Goal: Transaction & Acquisition: Obtain resource

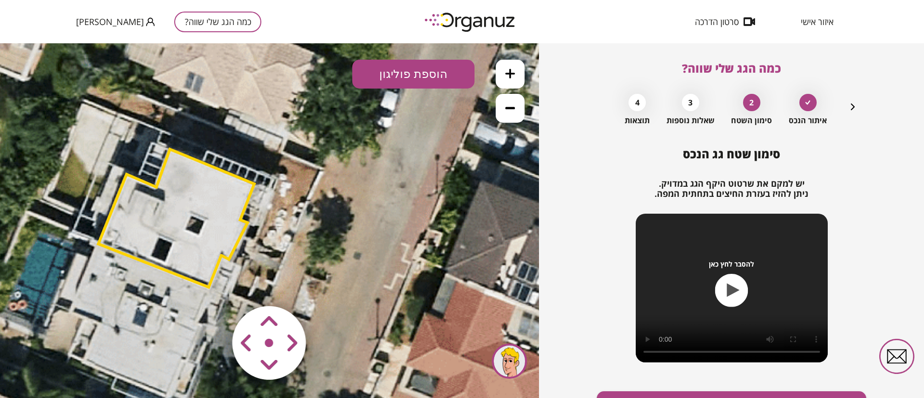
scroll to position [55, 0]
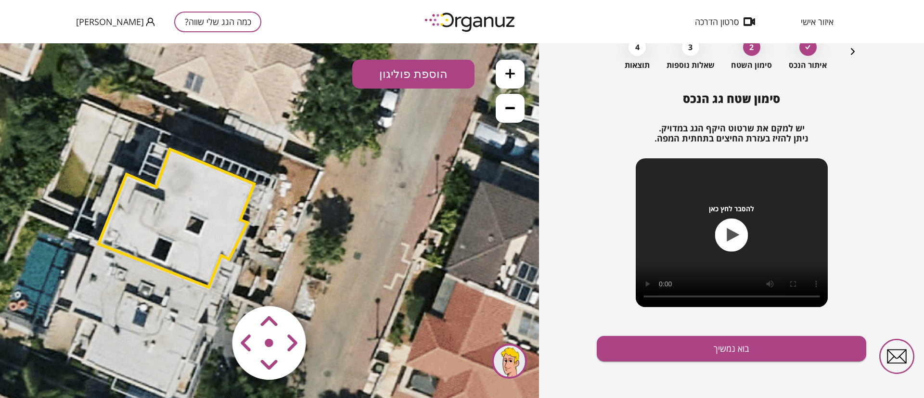
click at [485, 25] on img at bounding box center [471, 22] width 106 height 26
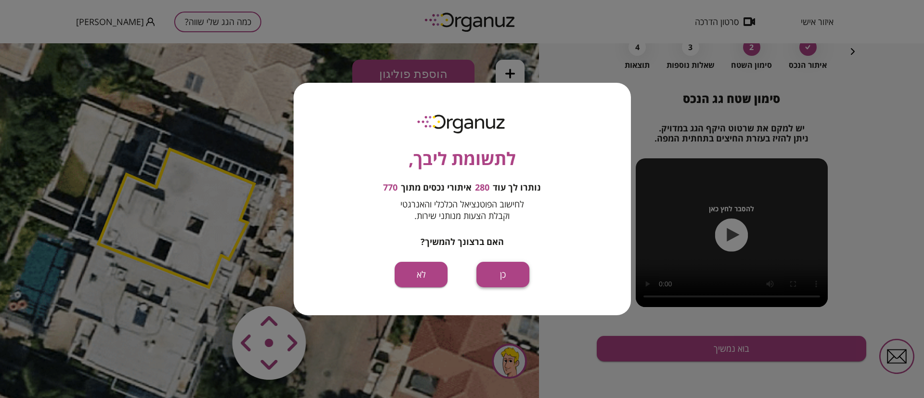
click at [503, 280] on button "כן" at bounding box center [502, 275] width 53 height 26
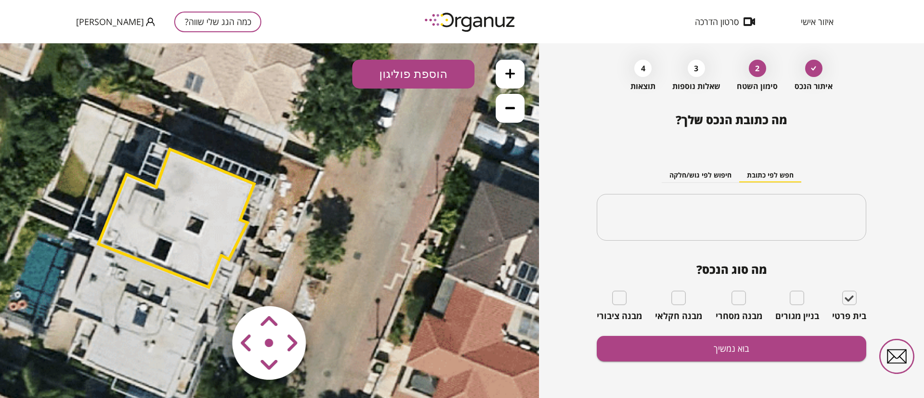
type input "**********"
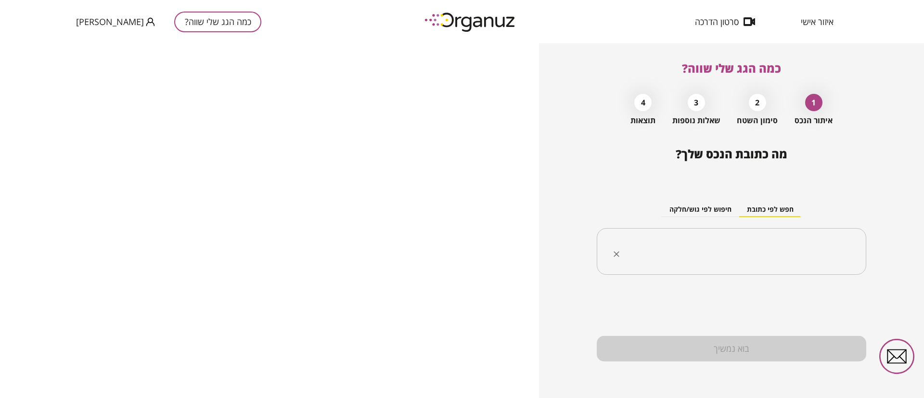
click at [740, 243] on input "text" at bounding box center [734, 252] width 239 height 24
paste input "**********"
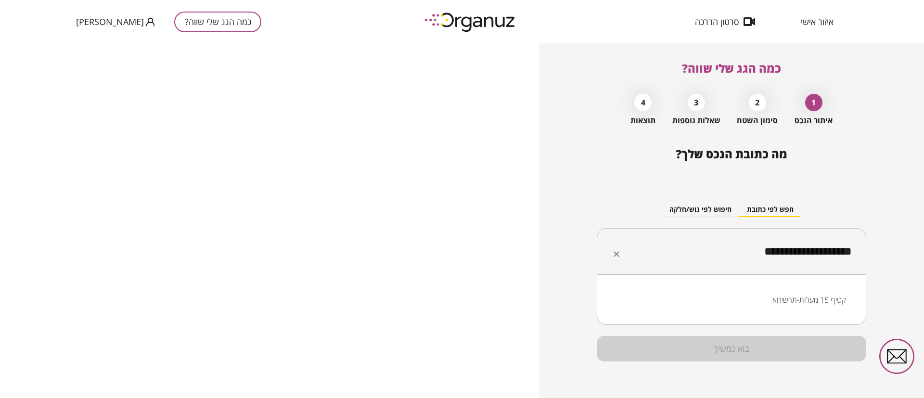
click at [803, 305] on li "קטיף 15 מעלות-תרשיחא" at bounding box center [731, 299] width 244 height 17
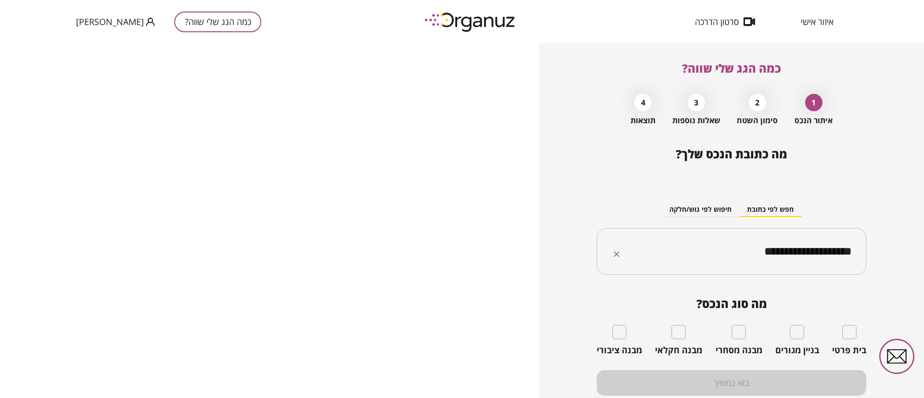
type input "**********"
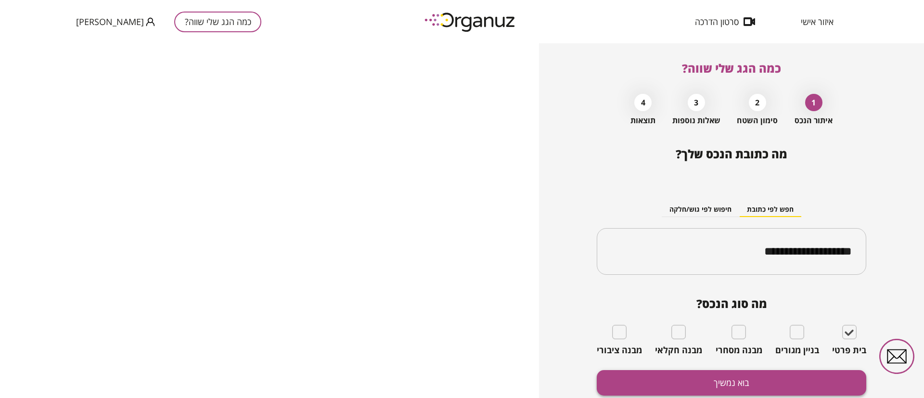
click at [762, 380] on button "בוא נמשיך" at bounding box center [731, 383] width 269 height 26
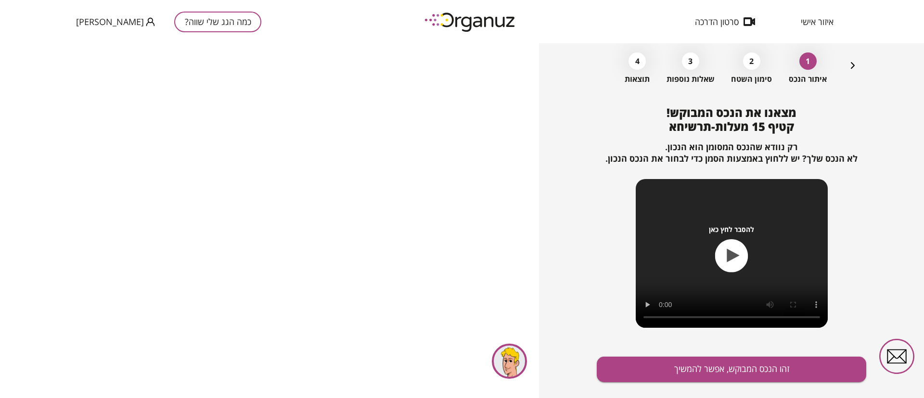
scroll to position [62, 0]
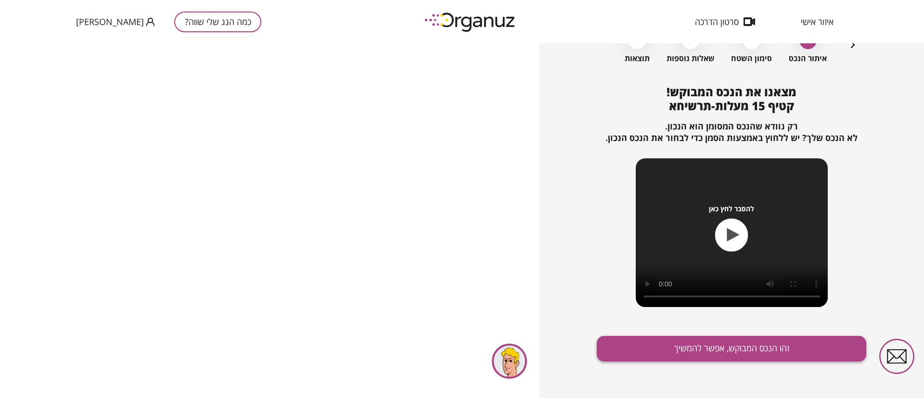
click at [707, 350] on button "זהו הנכס המבוקש, אפשר להמשיך" at bounding box center [731, 349] width 269 height 26
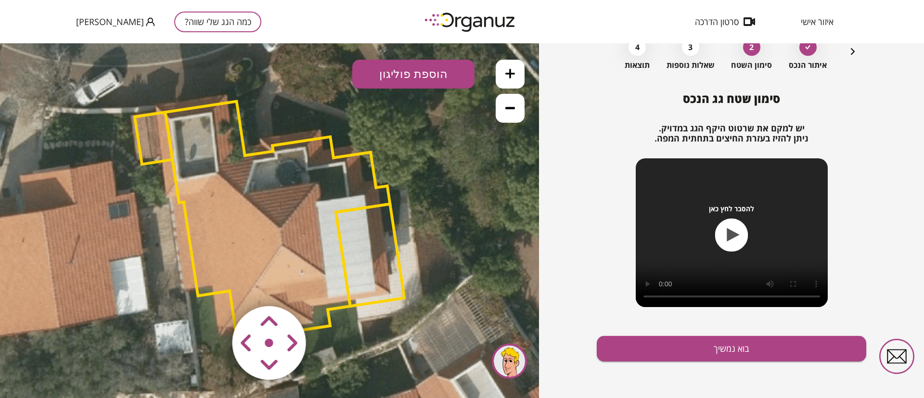
click at [244, 191] on polygon at bounding box center [277, 221] width 225 height 239
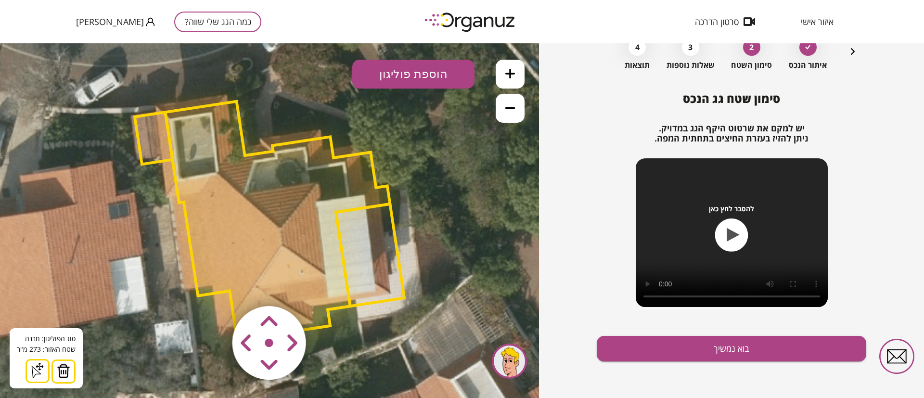
click at [58, 378] on button at bounding box center [63, 371] width 24 height 24
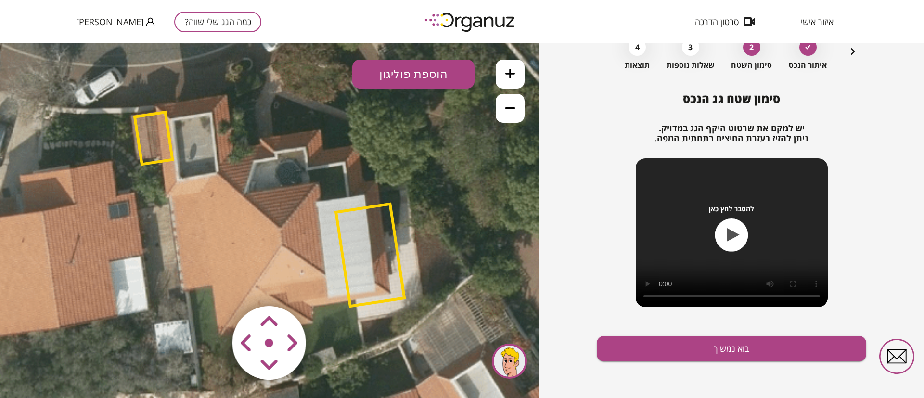
click at [365, 218] on polygon at bounding box center [370, 255] width 68 height 102
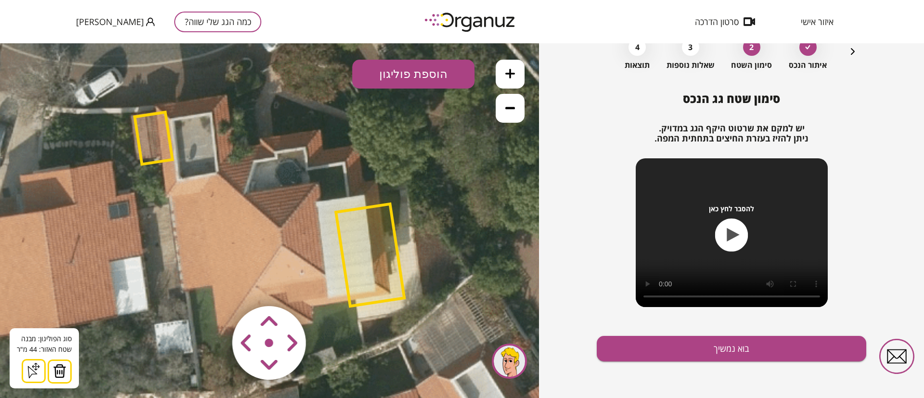
click at [48, 369] on button at bounding box center [60, 371] width 24 height 24
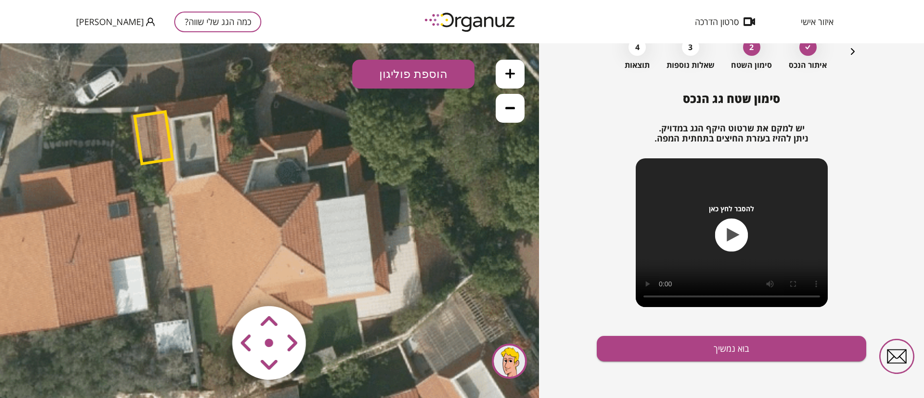
click at [170, 141] on polygon at bounding box center [154, 138] width 38 height 52
click at [153, 142] on polygon at bounding box center [154, 138] width 38 height 52
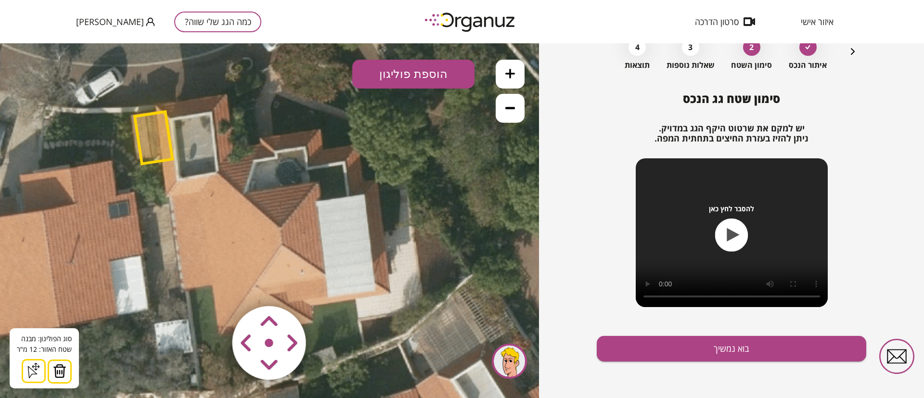
click at [56, 367] on img at bounding box center [59, 371] width 13 height 14
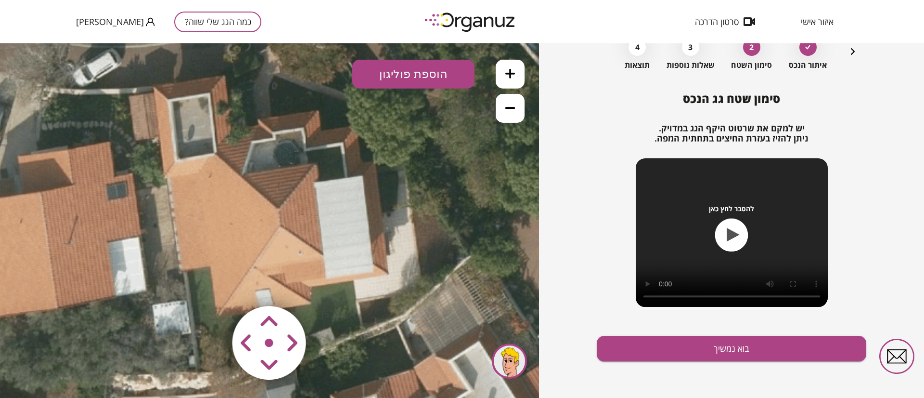
drag, startPoint x: 158, startPoint y: 290, endPoint x: 152, endPoint y: 237, distance: 53.3
click at [152, 237] on icon at bounding box center [263, 203] width 844 height 844
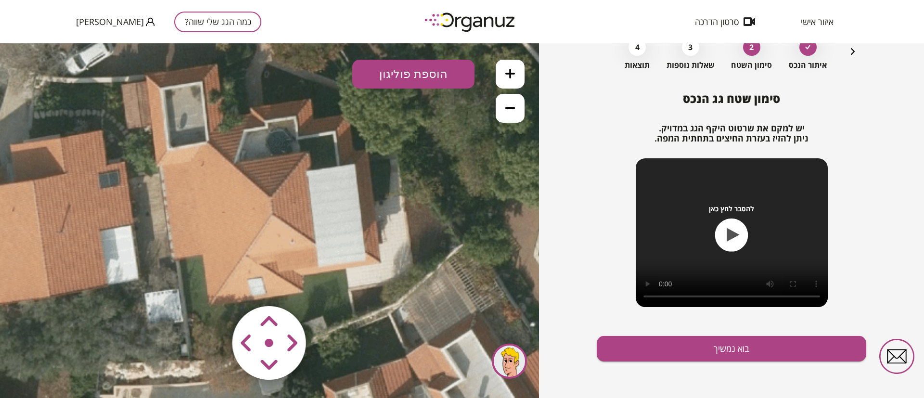
drag, startPoint x: 405, startPoint y: 137, endPoint x: 400, endPoint y: 176, distance: 39.3
click at [400, 176] on icon at bounding box center [256, 191] width 844 height 844
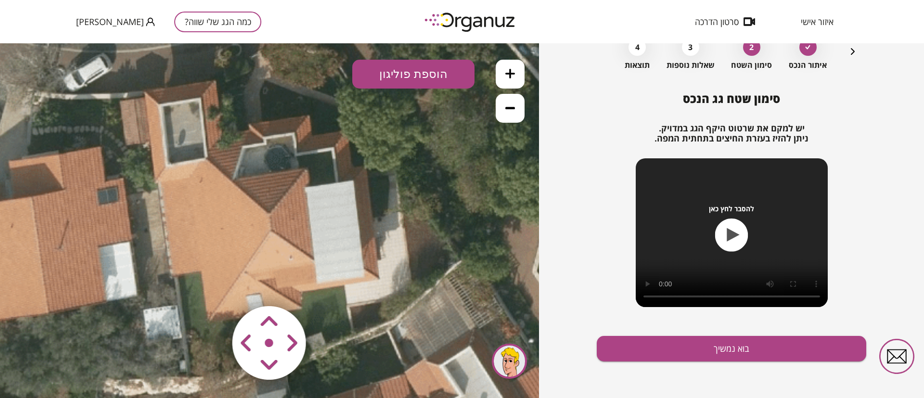
click at [404, 68] on button "הוספת פוליגון" at bounding box center [413, 74] width 122 height 29
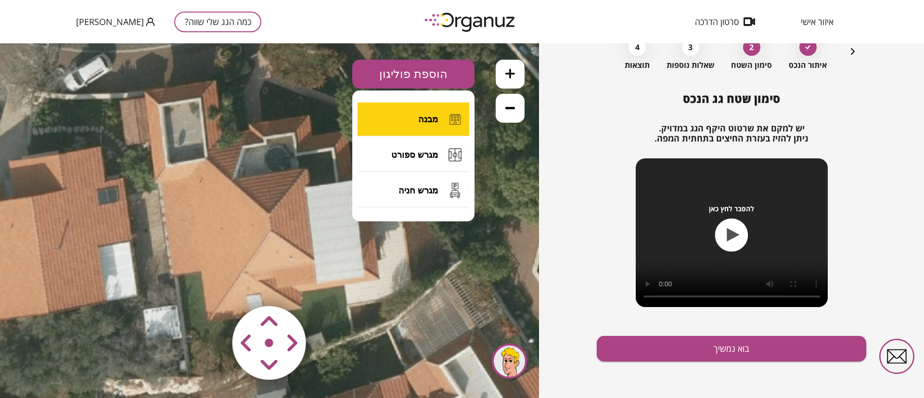
click at [434, 113] on button "מבנה" at bounding box center [413, 119] width 112 height 34
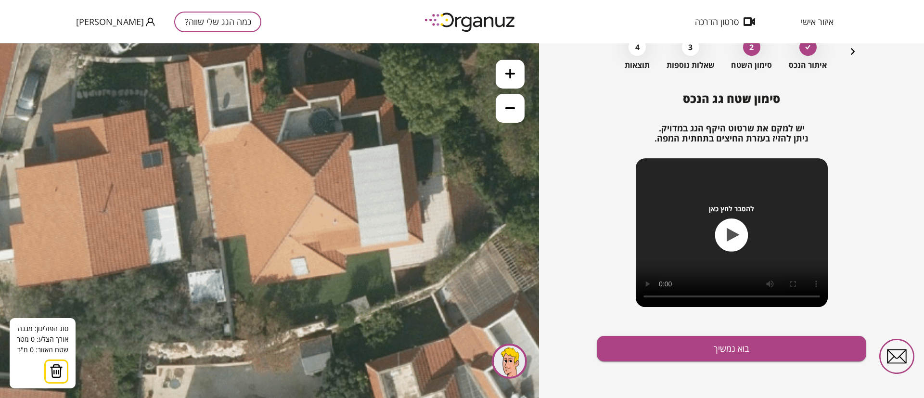
drag, startPoint x: 362, startPoint y: 216, endPoint x: 407, endPoint y: 178, distance: 58.8
click at [407, 178] on icon at bounding box center [298, 171] width 844 height 844
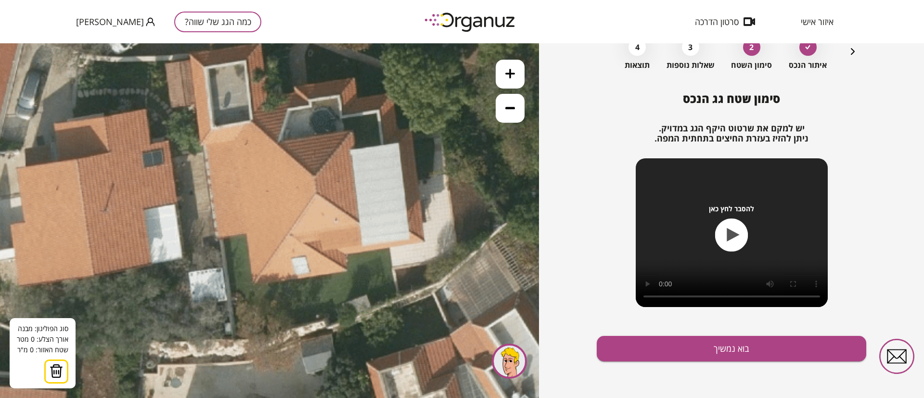
click at [251, 120] on icon at bounding box center [299, 170] width 844 height 844
click at [314, 176] on icon at bounding box center [299, 170] width 844 height 844
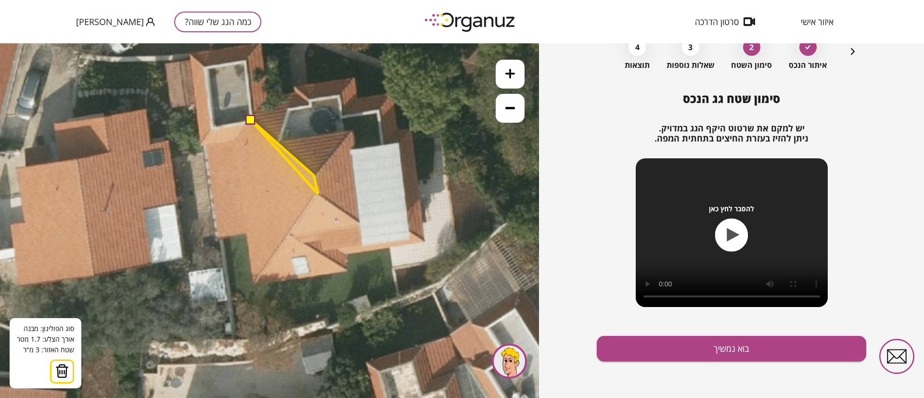
click at [318, 194] on icon at bounding box center [299, 170] width 844 height 844
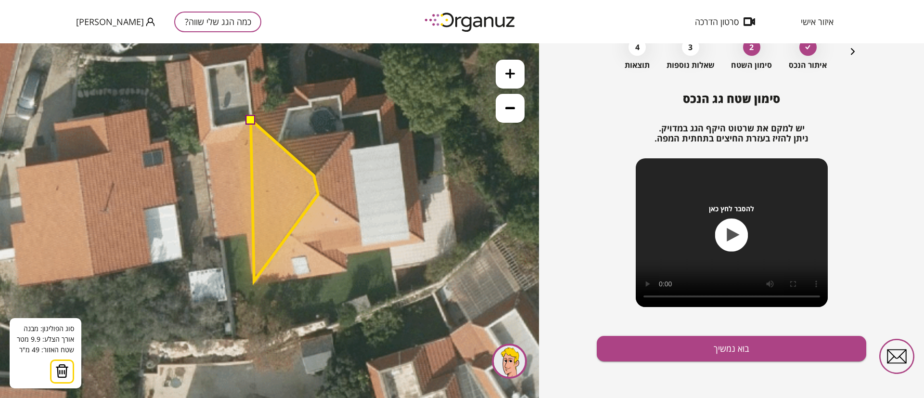
click at [254, 281] on polygon at bounding box center [284, 200] width 67 height 161
click at [247, 232] on polygon at bounding box center [282, 200] width 71 height 161
click at [217, 239] on polygon at bounding box center [268, 200] width 102 height 161
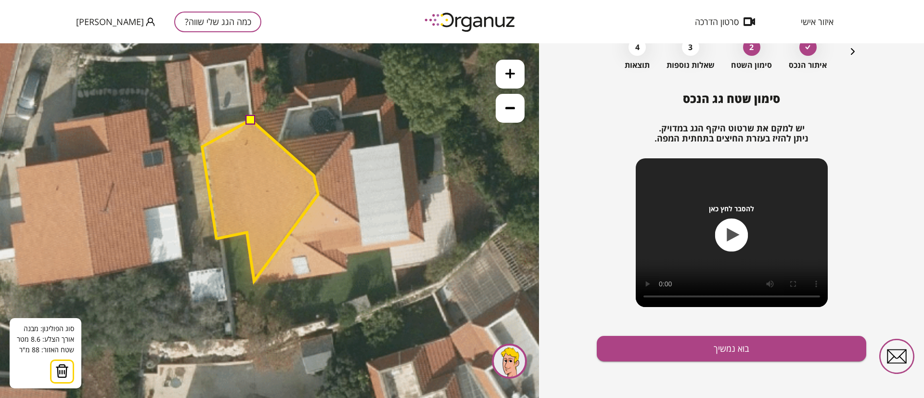
click at [202, 147] on polygon at bounding box center [260, 200] width 116 height 161
click at [236, 140] on polygon at bounding box center [260, 200] width 116 height 161
click at [250, 117] on button at bounding box center [250, 120] width 10 height 10
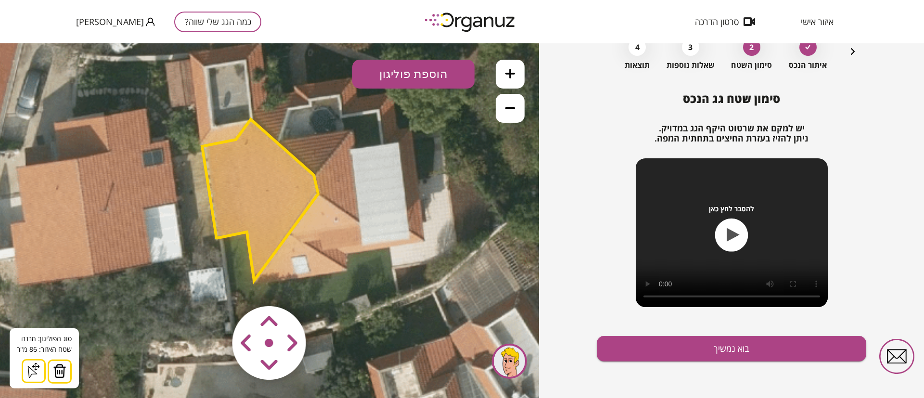
click at [425, 69] on button "הוספת פוליגון" at bounding box center [413, 74] width 122 height 29
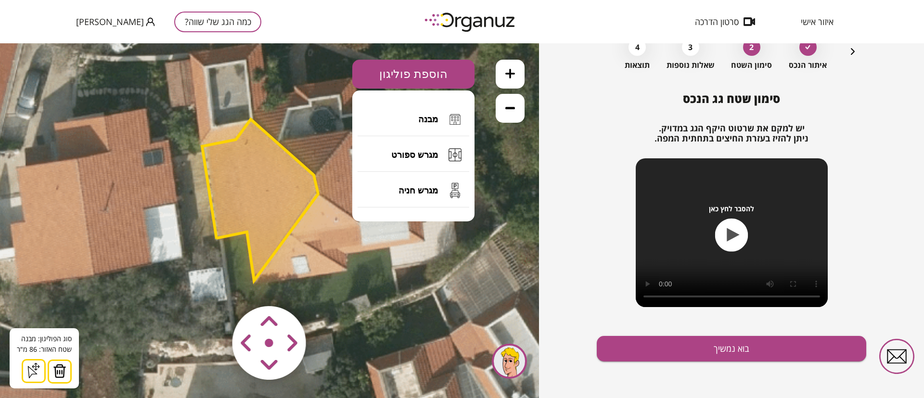
drag, startPoint x: 430, startPoint y: 122, endPoint x: 430, endPoint y: 143, distance: 21.7
click at [430, 121] on span "מבנה" at bounding box center [428, 119] width 20 height 11
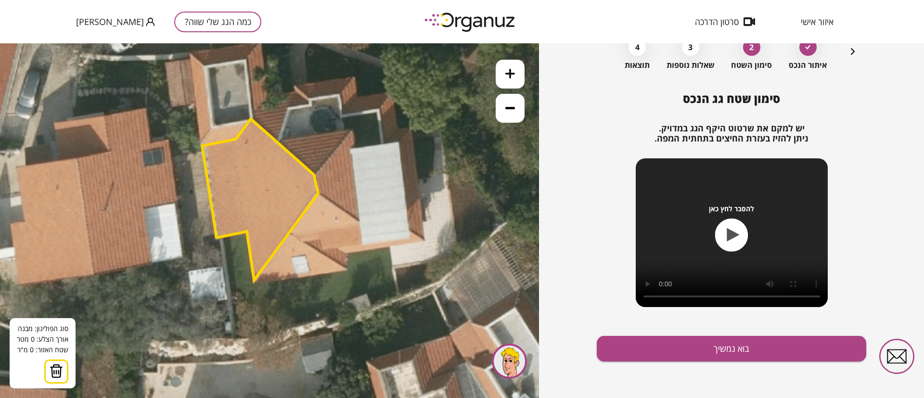
click at [350, 149] on icon at bounding box center [299, 169] width 844 height 844
click at [364, 245] on icon at bounding box center [299, 169] width 844 height 844
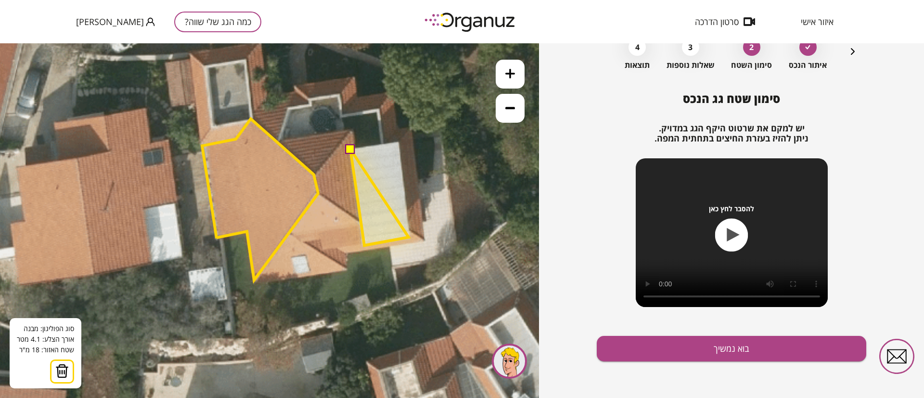
click at [408, 238] on polygon at bounding box center [379, 197] width 58 height 96
click at [398, 141] on polygon at bounding box center [379, 193] width 59 height 104
click at [352, 149] on button at bounding box center [350, 149] width 10 height 10
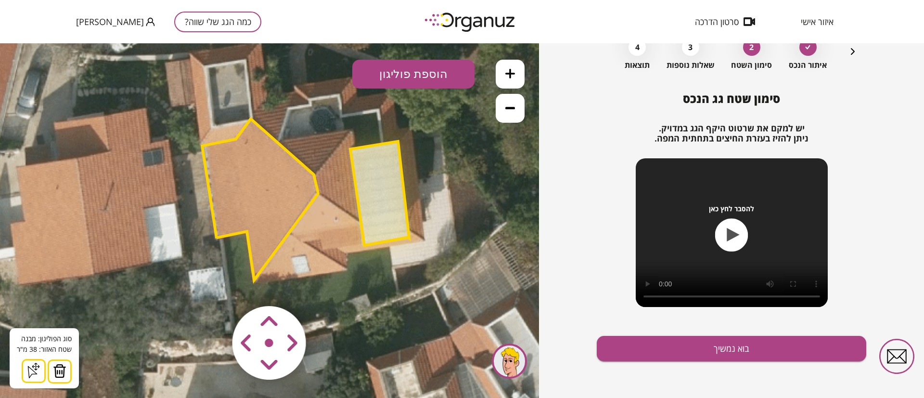
click at [427, 70] on button "הוספת פוליגון" at bounding box center [413, 74] width 122 height 29
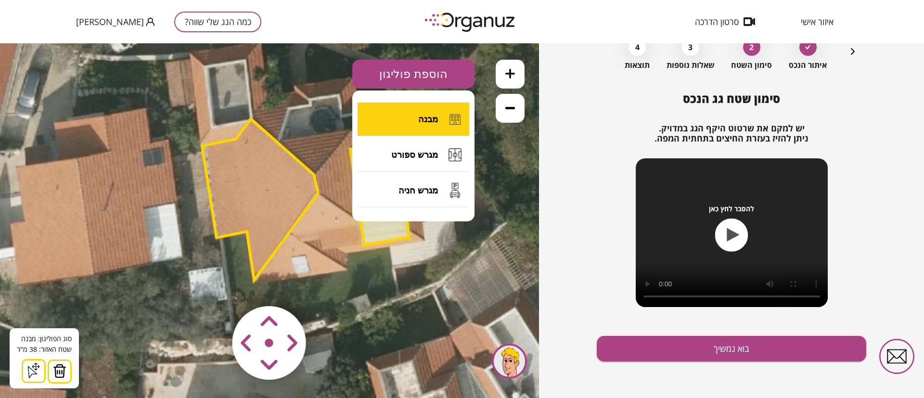
click at [428, 116] on span "מבנה" at bounding box center [428, 119] width 20 height 11
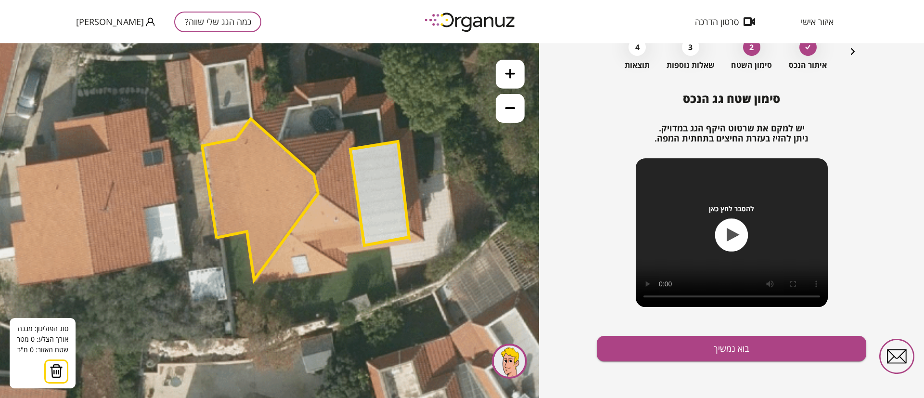
click at [360, 222] on polygon at bounding box center [379, 193] width 59 height 104
click at [318, 193] on polygon at bounding box center [339, 207] width 42 height 29
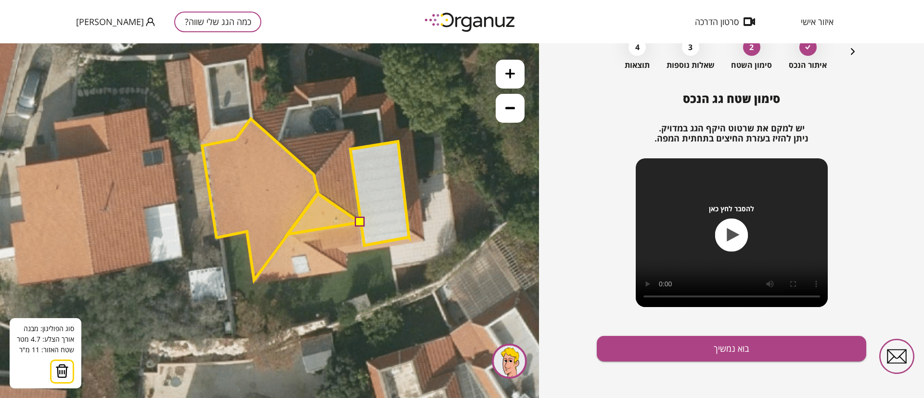
click at [287, 234] on polygon at bounding box center [323, 213] width 73 height 41
click at [302, 244] on polygon at bounding box center [323, 218] width 73 height 51
click at [323, 239] on polygon at bounding box center [323, 218] width 73 height 51
click at [323, 249] on polygon at bounding box center [323, 220] width 73 height 55
click at [338, 249] on polygon at bounding box center [323, 220] width 73 height 55
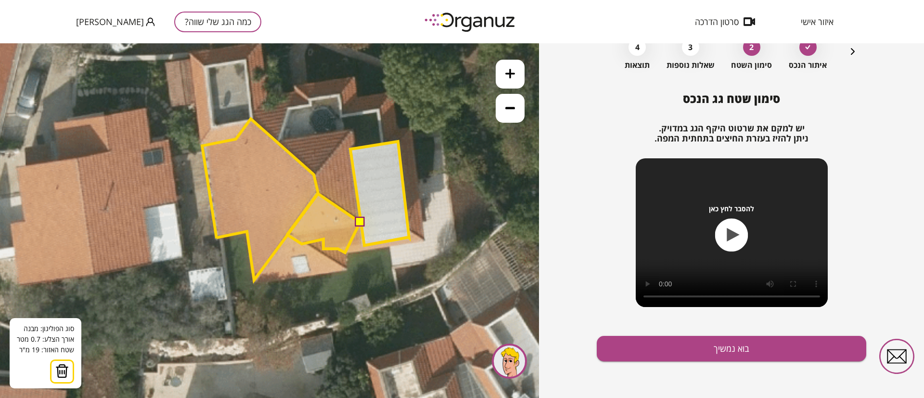
click at [345, 253] on polygon at bounding box center [323, 222] width 73 height 59
click at [367, 249] on polygon at bounding box center [326, 222] width 79 height 59
click at [359, 222] on button at bounding box center [360, 222] width 10 height 10
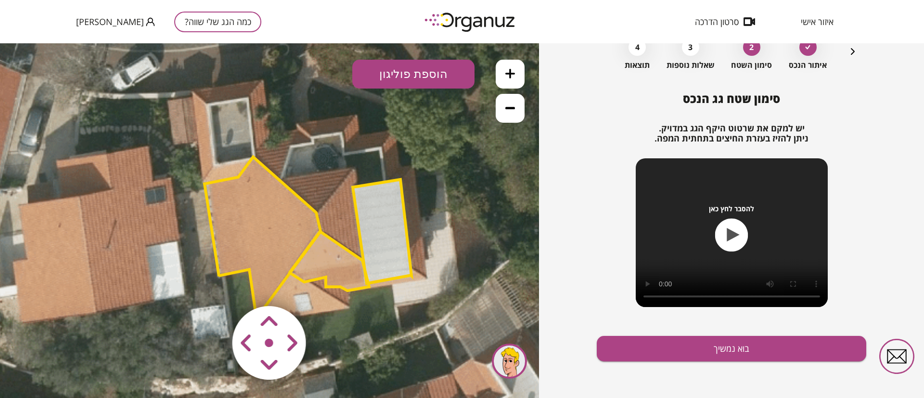
drag, startPoint x: 462, startPoint y: 217, endPoint x: 465, endPoint y: 255, distance: 38.1
click at [465, 255] on icon at bounding box center [302, 207] width 844 height 844
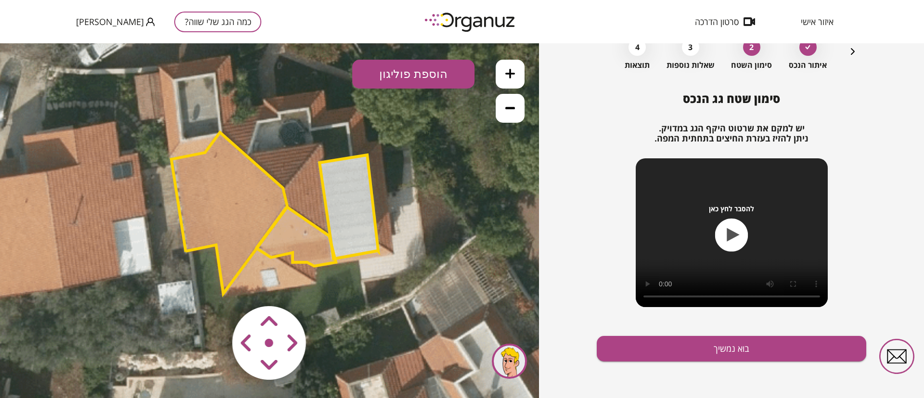
drag, startPoint x: 472, startPoint y: 248, endPoint x: 439, endPoint y: 224, distance: 41.3
click at [439, 224] on icon at bounding box center [269, 182] width 844 height 844
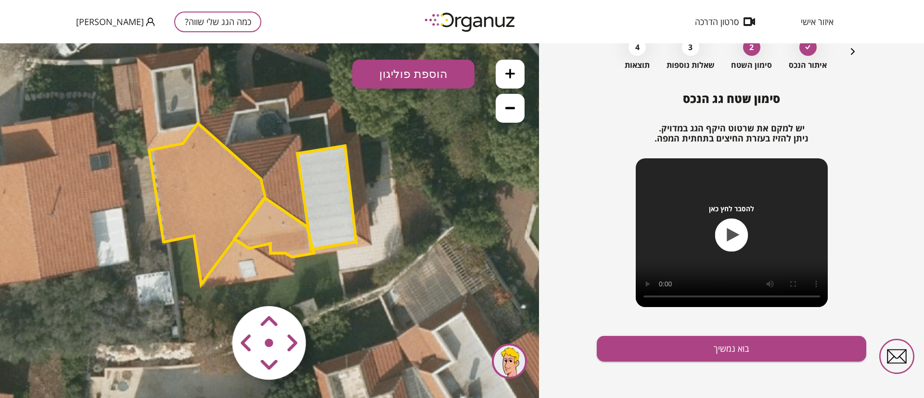
drag, startPoint x: 468, startPoint y: 204, endPoint x: 448, endPoint y: 195, distance: 21.1
click at [448, 195] on icon at bounding box center [246, 173] width 844 height 844
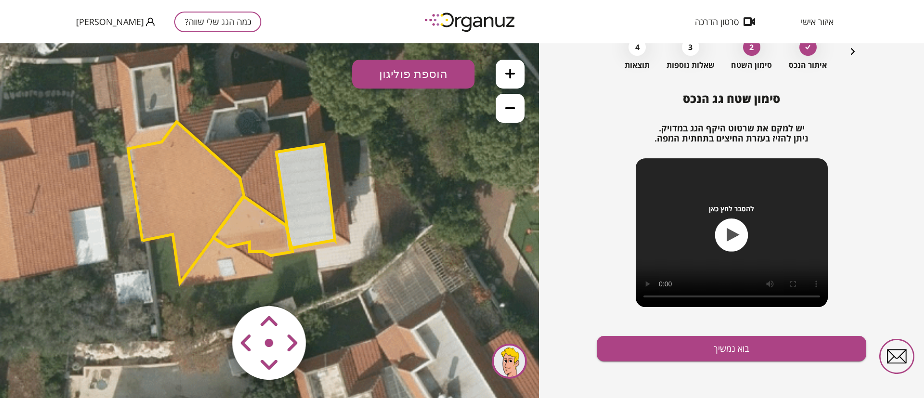
drag, startPoint x: 419, startPoint y: 169, endPoint x: 397, endPoint y: 167, distance: 21.2
click at [397, 167] on icon at bounding box center [225, 172] width 844 height 844
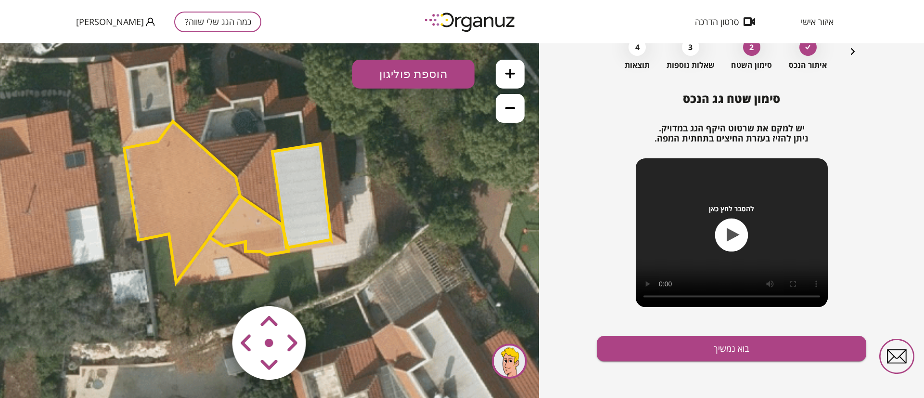
click at [435, 162] on icon at bounding box center [221, 171] width 844 height 844
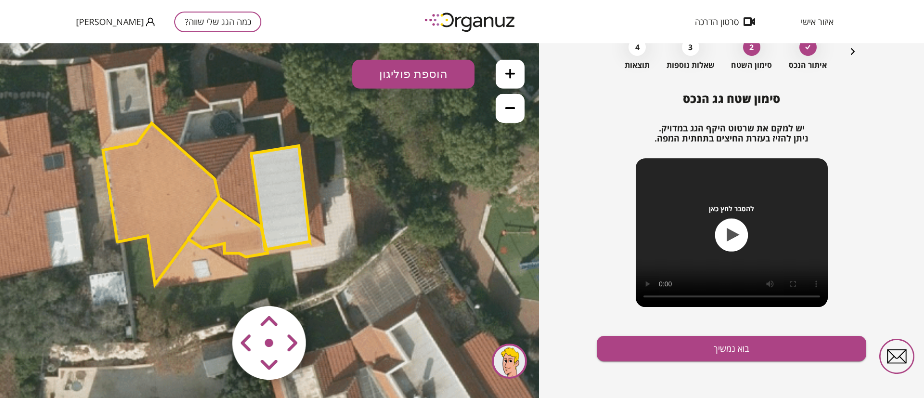
drag, startPoint x: 474, startPoint y: 146, endPoint x: 455, endPoint y: 149, distance: 19.5
click at [455, 149] on icon at bounding box center [200, 173] width 844 height 844
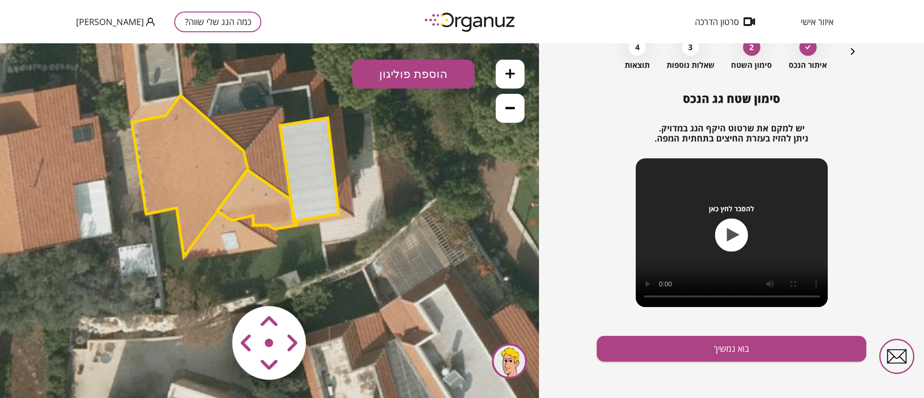
drag, startPoint x: 442, startPoint y: 201, endPoint x: 455, endPoint y: 186, distance: 19.1
click at [455, 186] on icon at bounding box center [229, 145] width 844 height 844
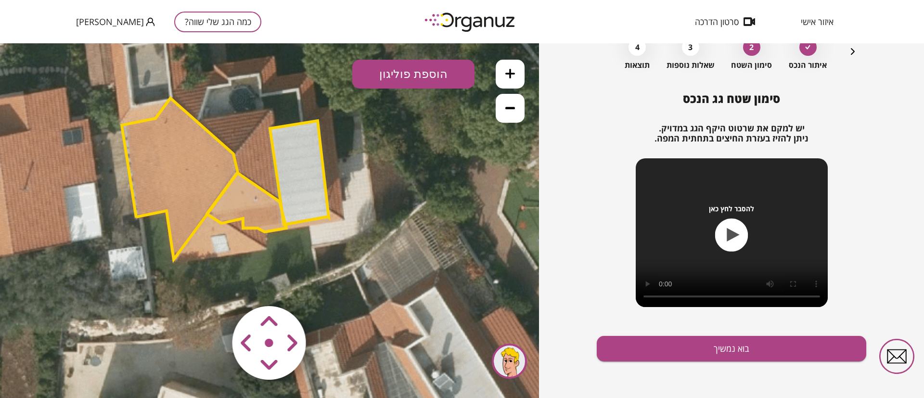
drag, startPoint x: 430, startPoint y: 179, endPoint x: 405, endPoint y: 188, distance: 26.5
click at [405, 188] on icon at bounding box center [219, 148] width 844 height 844
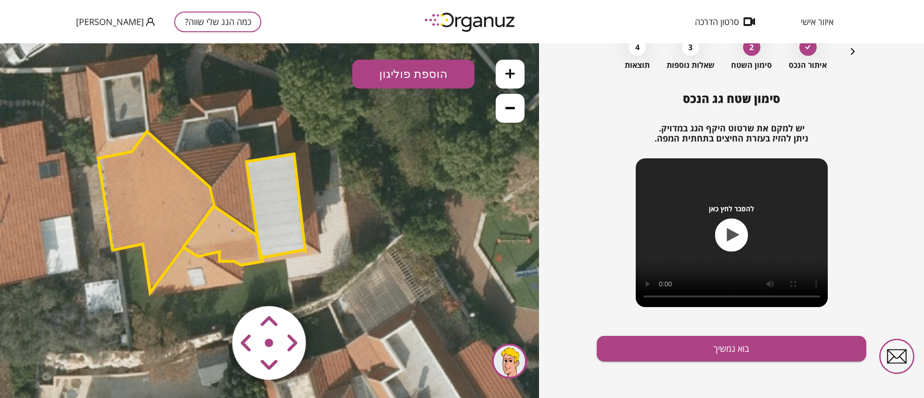
drag, startPoint x: 449, startPoint y: 151, endPoint x: 440, endPoint y: 179, distance: 29.2
click at [440, 179] on icon at bounding box center [195, 181] width 844 height 844
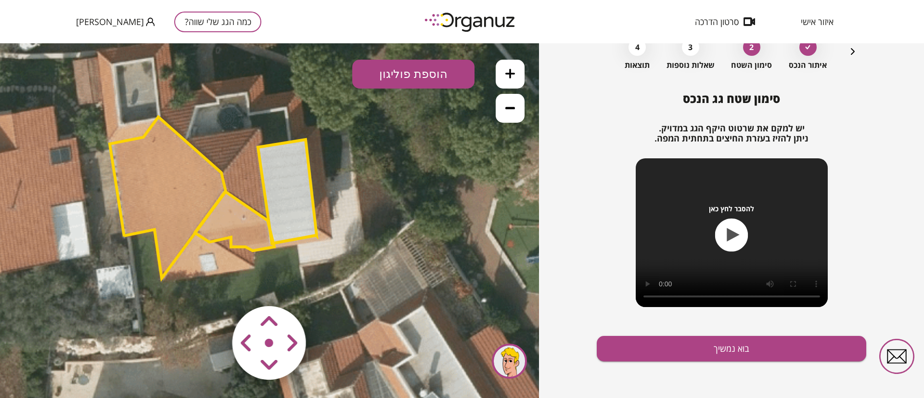
drag, startPoint x: 407, startPoint y: 195, endPoint x: 419, endPoint y: 180, distance: 18.5
click at [419, 180] on icon at bounding box center [207, 167] width 844 height 844
click at [283, 175] on polygon at bounding box center [287, 192] width 59 height 104
click at [290, 182] on polygon at bounding box center [287, 191] width 59 height 104
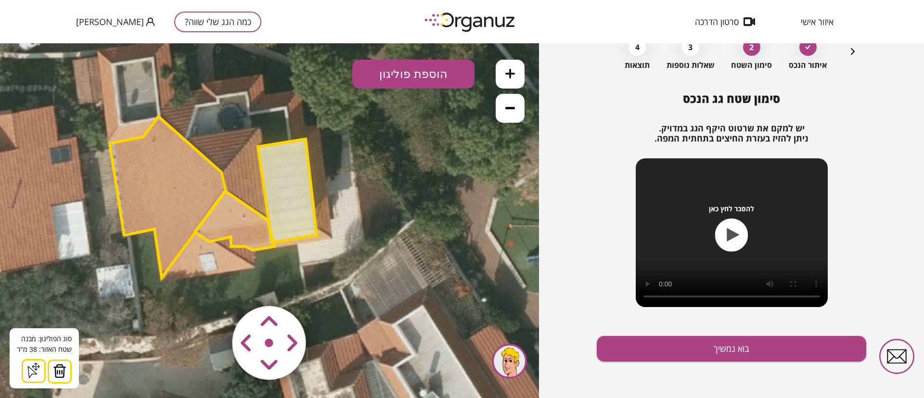
click at [409, 68] on button "הוספת פוליגון" at bounding box center [413, 74] width 122 height 29
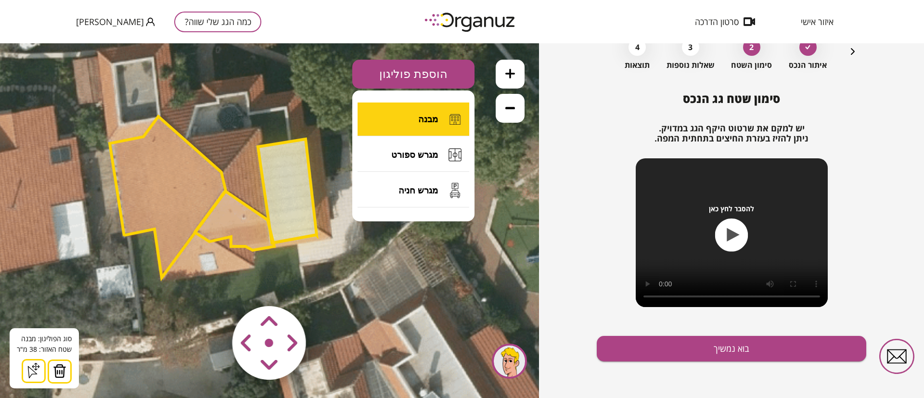
click at [418, 118] on button "מבנה" at bounding box center [413, 119] width 112 height 34
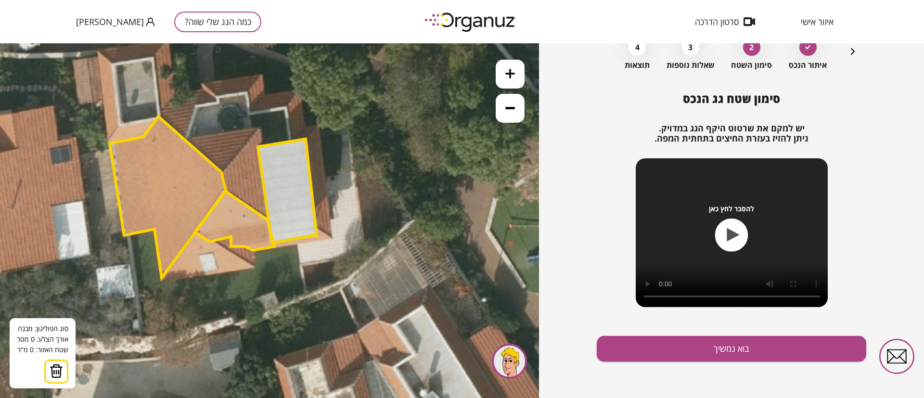
click at [258, 126] on icon at bounding box center [207, 167] width 844 height 844
click at [259, 127] on icon at bounding box center [207, 166] width 844 height 844
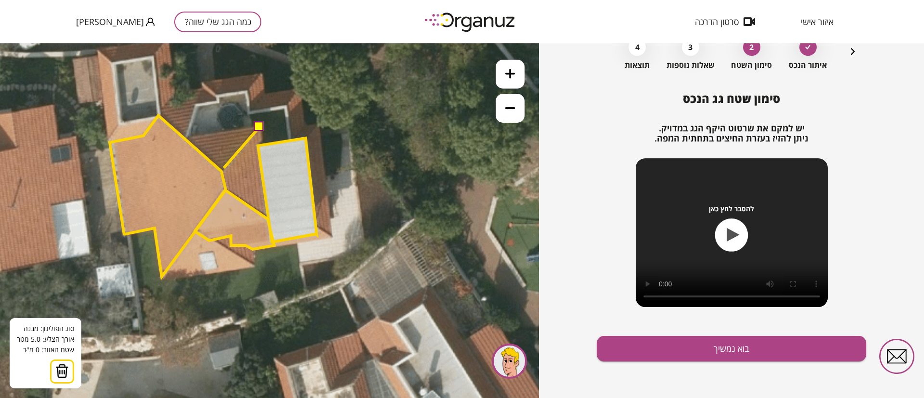
click at [224, 168] on icon at bounding box center [207, 166] width 844 height 844
click at [229, 190] on polygon at bounding box center [242, 158] width 36 height 63
click at [267, 216] on polygon at bounding box center [245, 171] width 43 height 89
click at [257, 144] on polygon at bounding box center [245, 171] width 43 height 89
click at [261, 143] on polygon at bounding box center [245, 171] width 43 height 89
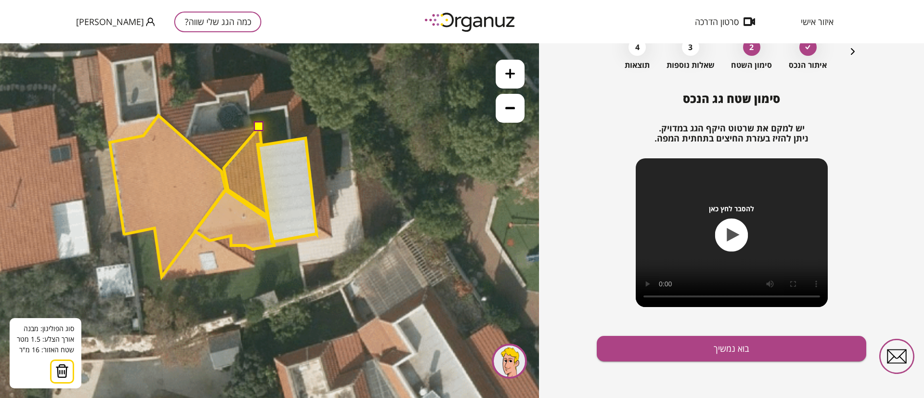
click at [260, 124] on button at bounding box center [259, 127] width 10 height 10
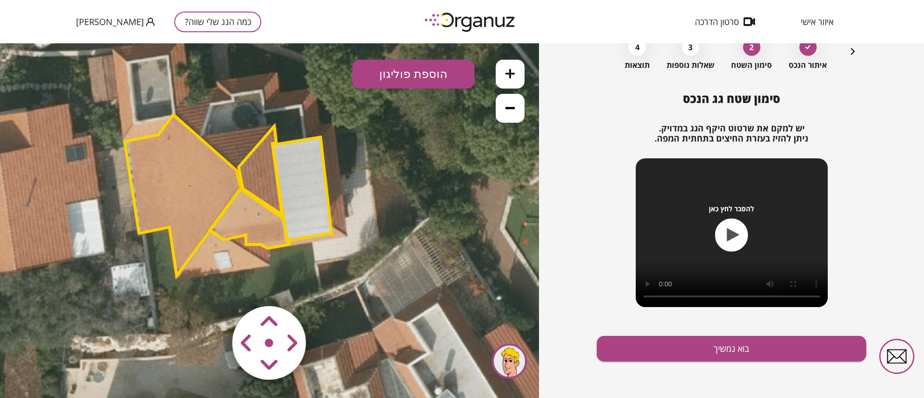
drag, startPoint x: 381, startPoint y: 190, endPoint x: 396, endPoint y: 188, distance: 15.0
click at [396, 188] on icon at bounding box center [222, 165] width 844 height 844
click at [202, 190] on polygon at bounding box center [183, 194] width 116 height 161
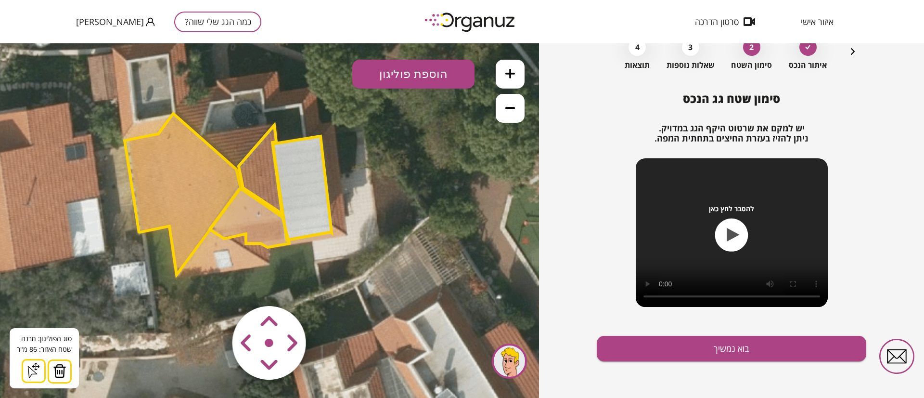
click at [264, 168] on polygon at bounding box center [260, 169] width 43 height 89
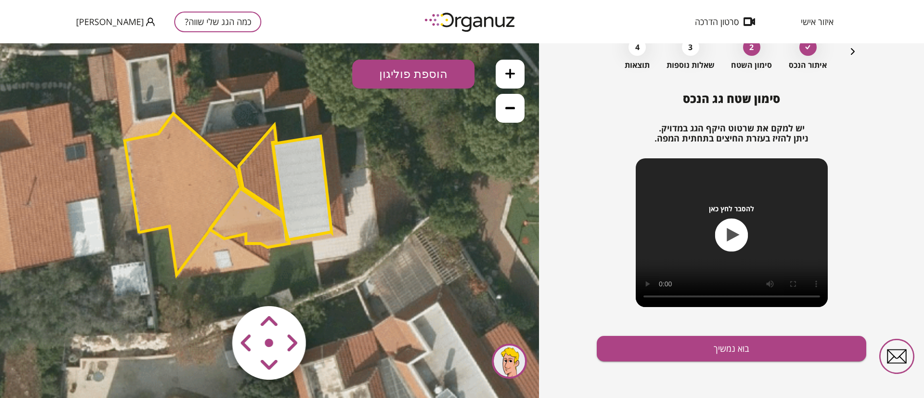
click at [254, 218] on polygon at bounding box center [249, 217] width 79 height 59
click at [316, 198] on polygon at bounding box center [302, 188] width 59 height 104
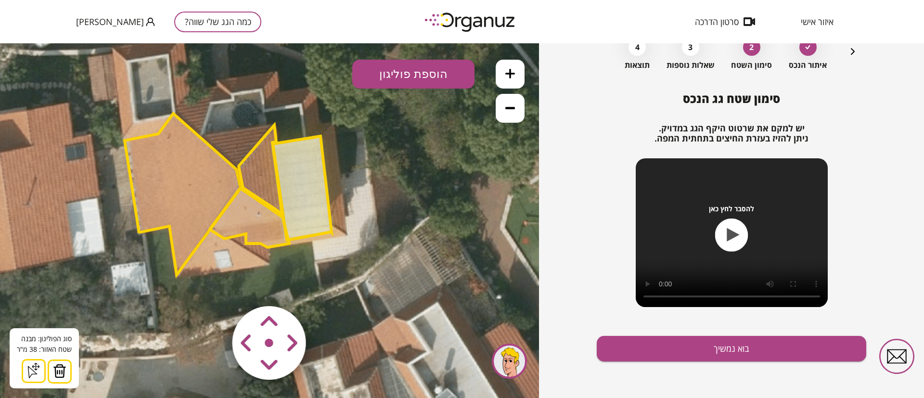
click at [422, 69] on button "הוספת פוליגון" at bounding box center [413, 74] width 122 height 29
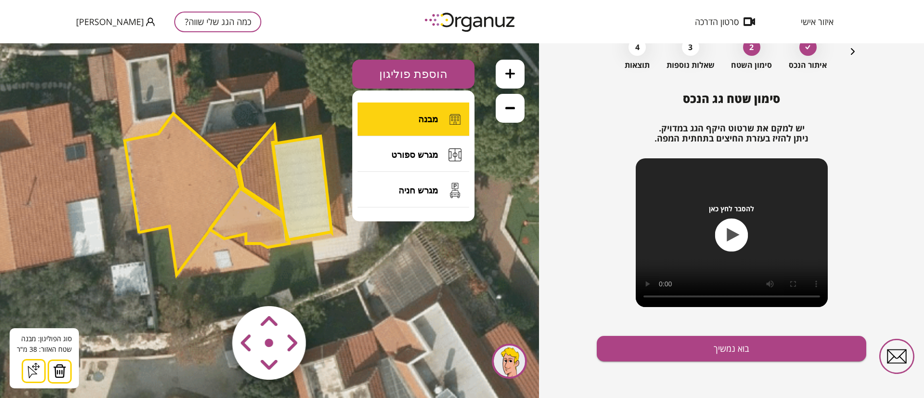
click at [424, 116] on span "מבנה" at bounding box center [428, 119] width 20 height 11
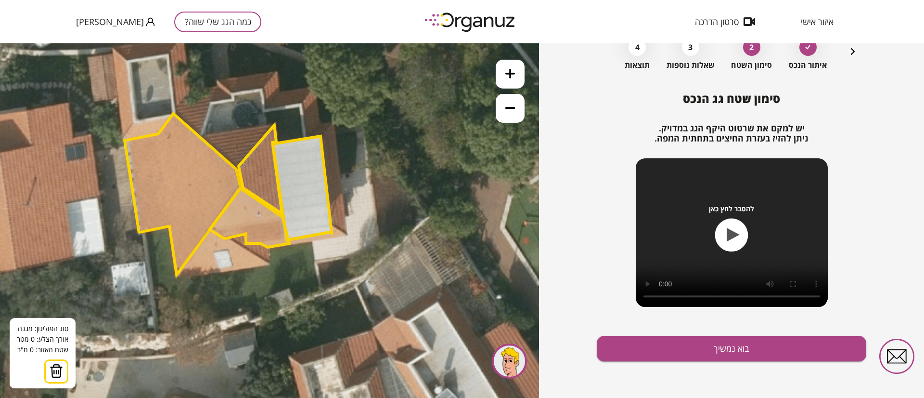
click at [510, 114] on button at bounding box center [510, 108] width 29 height 29
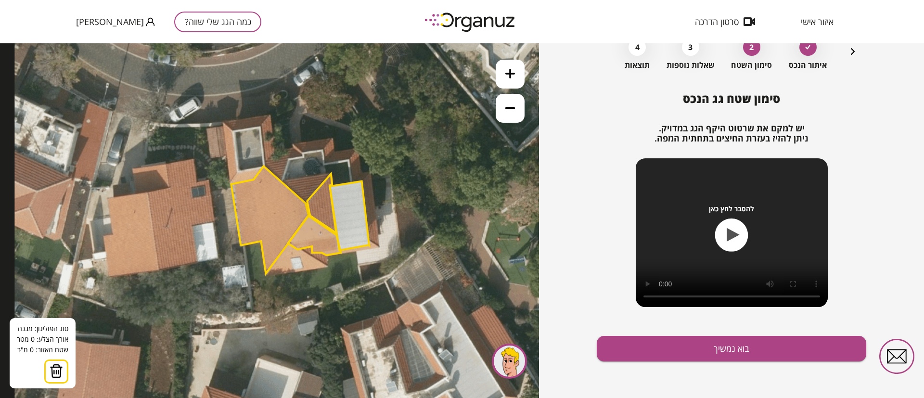
drag, startPoint x: 413, startPoint y: 228, endPoint x: 468, endPoint y: 243, distance: 57.4
click at [468, 243] on icon at bounding box center [295, 199] width 563 height 563
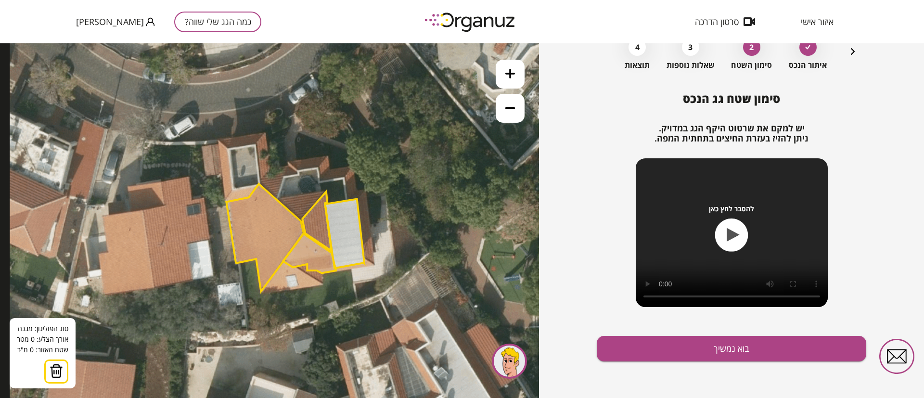
drag, startPoint x: 454, startPoint y: 247, endPoint x: 447, endPoint y: 270, distance: 24.1
click at [447, 270] on icon at bounding box center [291, 217] width 563 height 563
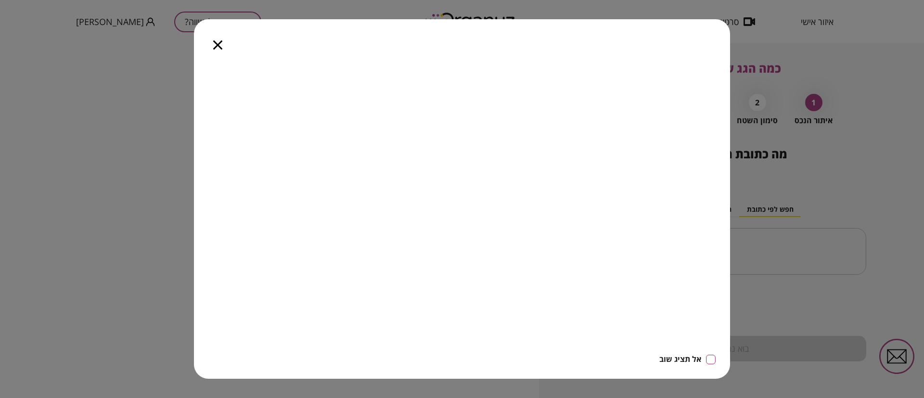
click at [214, 45] on icon "button" at bounding box center [217, 44] width 9 height 9
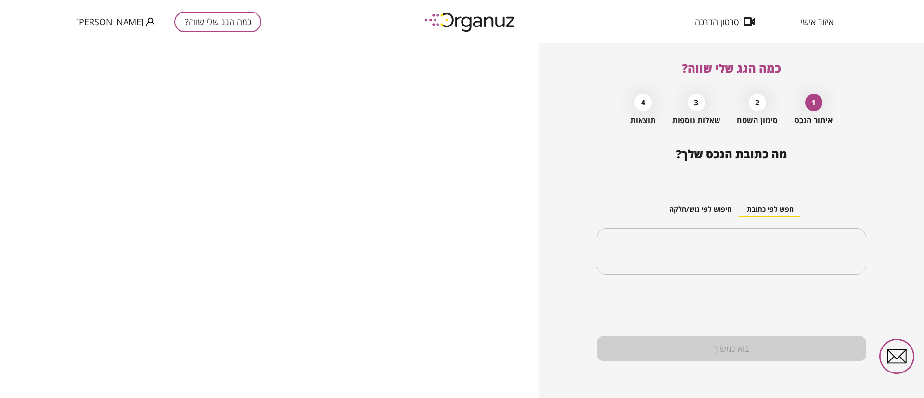
drag, startPoint x: 815, startPoint y: 18, endPoint x: 807, endPoint y: 31, distance: 14.9
click at [815, 18] on span "איזור אישי" at bounding box center [817, 22] width 33 height 10
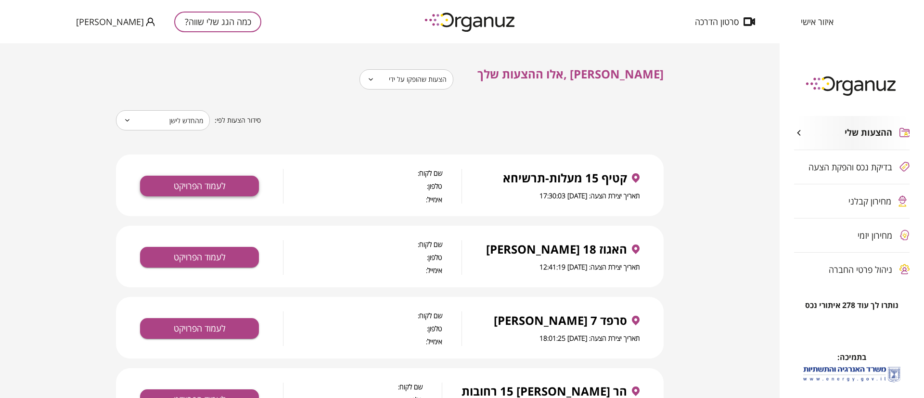
click at [212, 184] on button "לעמוד הפרויקט" at bounding box center [199, 186] width 119 height 21
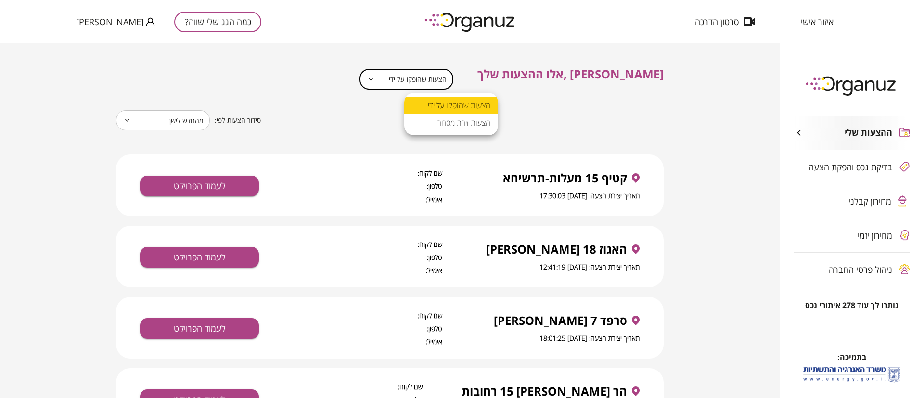
click at [469, 78] on body "**********" at bounding box center [462, 199] width 924 height 398
click at [453, 123] on li "הצעות זירת מסחר" at bounding box center [451, 122] width 94 height 17
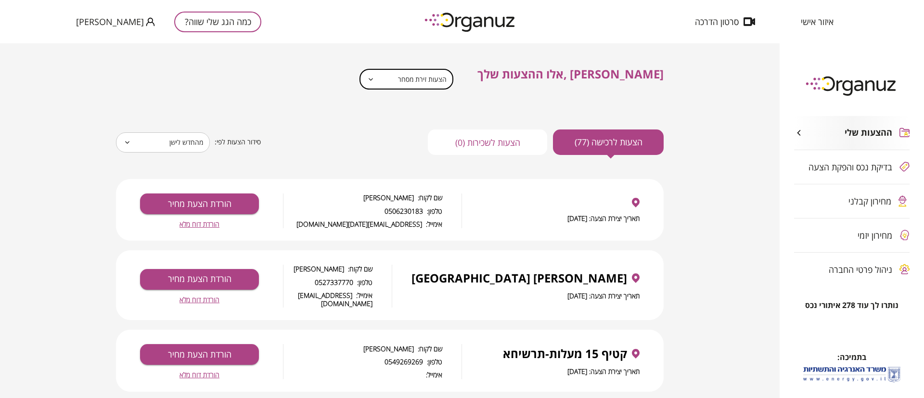
click at [453, 77] on body "**********" at bounding box center [462, 199] width 924 height 398
click at [437, 123] on li "הצעות זירת מסחר" at bounding box center [451, 122] width 94 height 17
click at [444, 76] on body "**********" at bounding box center [462, 199] width 924 height 398
click at [467, 102] on li "הצעות שהופקו על ידי" at bounding box center [451, 105] width 94 height 17
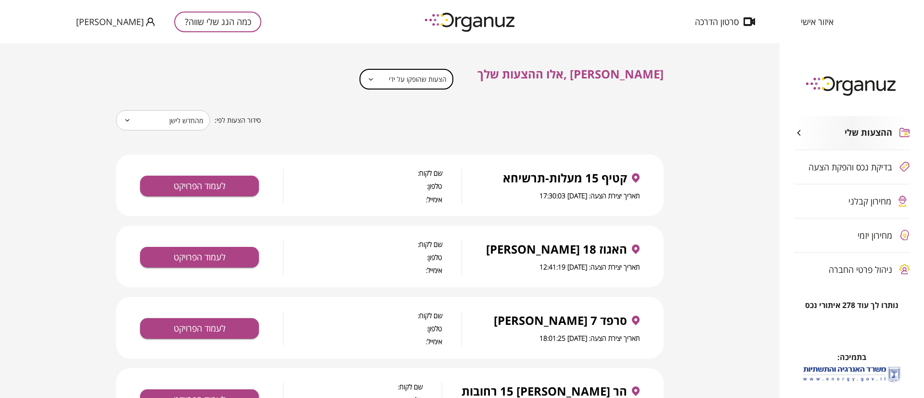
click at [440, 71] on body "**********" at bounding box center [462, 199] width 924 height 398
click at [444, 125] on li "הצעות זירת מסחר" at bounding box center [451, 122] width 94 height 17
type input "**********"
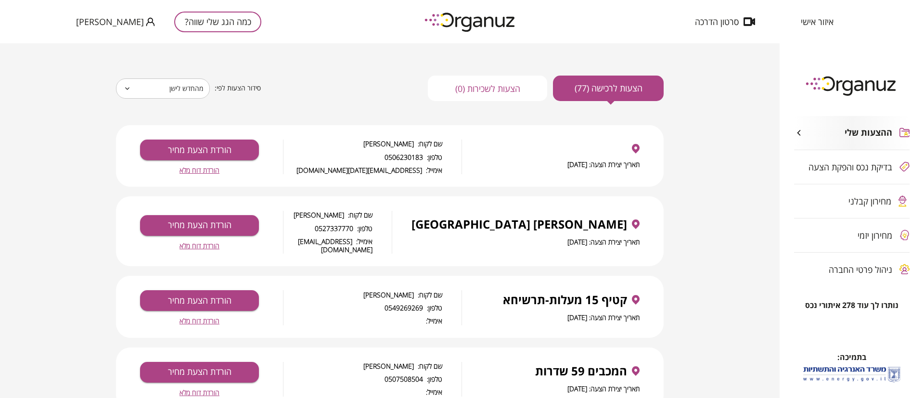
scroll to position [72, 0]
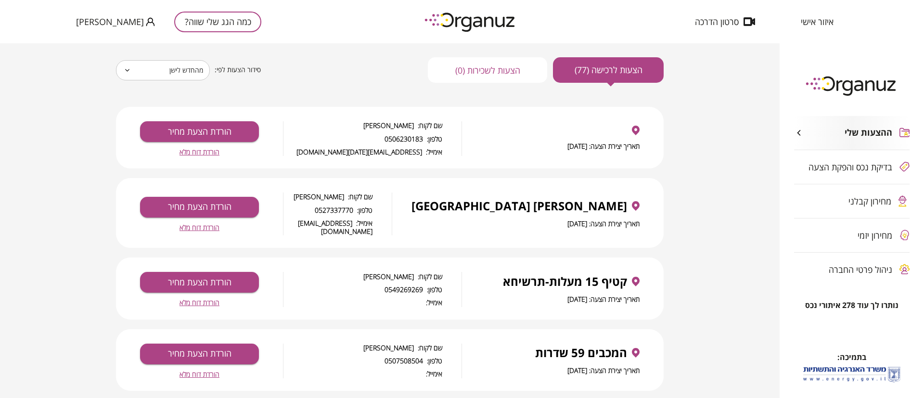
click at [211, 298] on span "הורדת דוח מלא" at bounding box center [199, 302] width 40 height 8
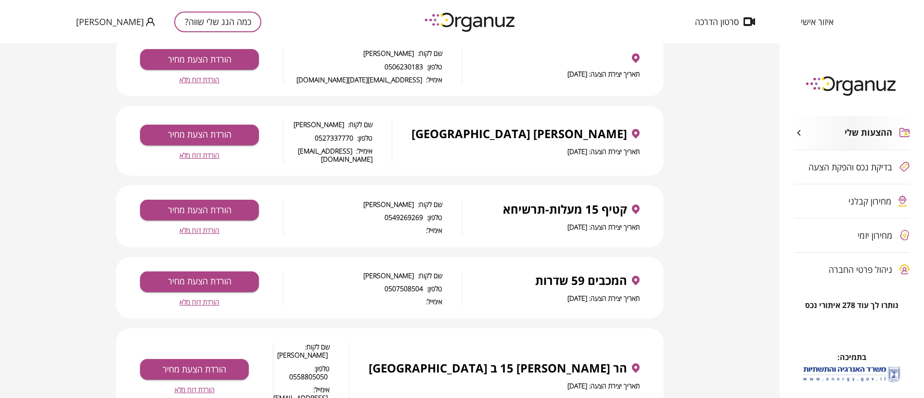
click at [192, 226] on span "הורדת דוח מלא" at bounding box center [199, 230] width 40 height 8
